Goal: Go to known website: Access a specific website the user already knows

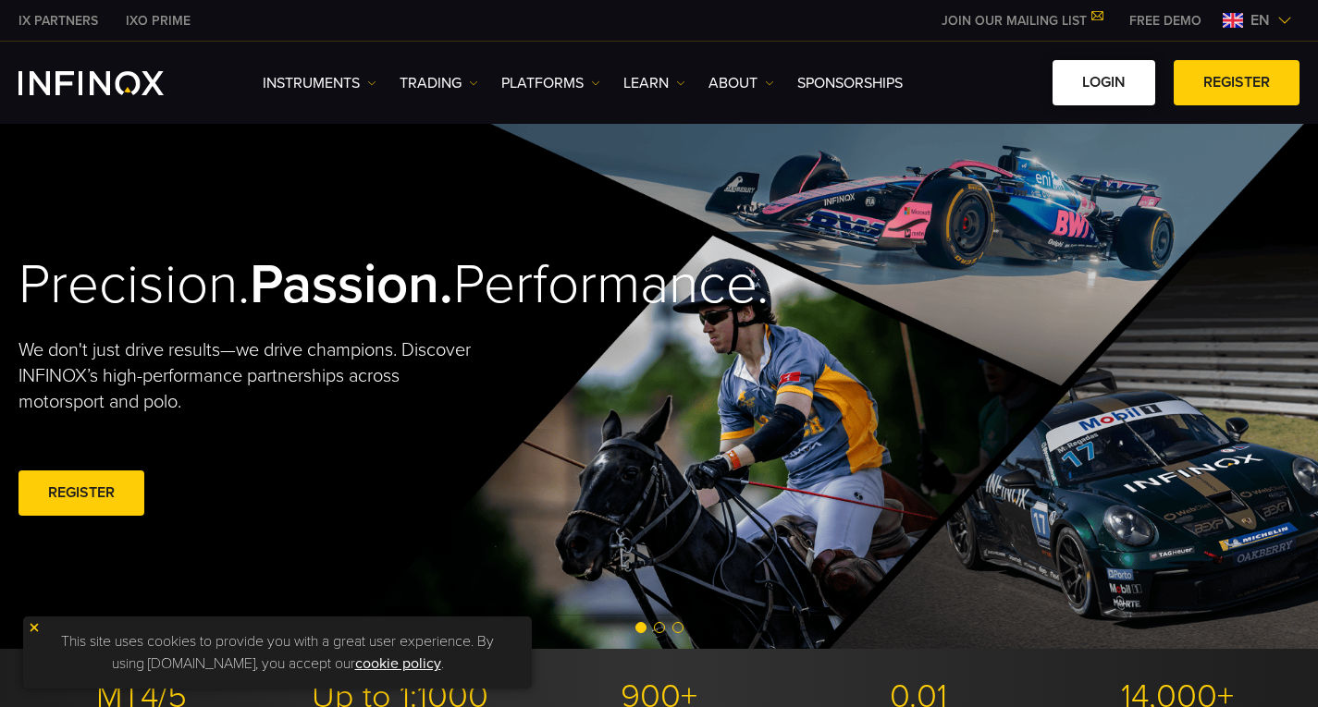
click at [1093, 87] on link "LOGIN" at bounding box center [1103, 82] width 103 height 45
